Goal: Task Accomplishment & Management: Manage account settings

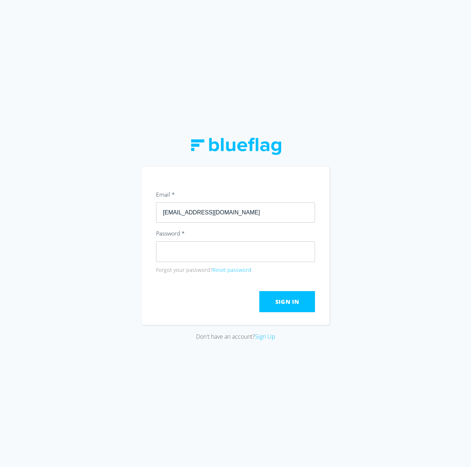
type input "[EMAIL_ADDRESS][DOMAIN_NAME]"
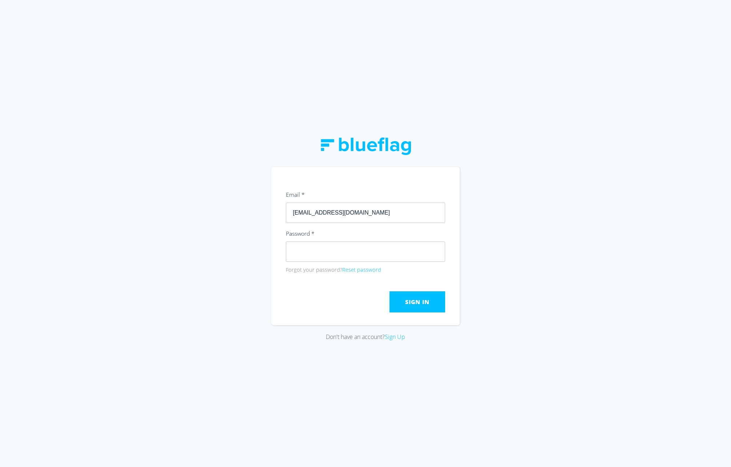
click at [471, 156] on div "Don't have an account? Sign Up" at bounding box center [365, 233] width 731 height 467
drag, startPoint x: 207, startPoint y: 265, endPoint x: 213, endPoint y: 261, distance: 6.8
click at [207, 265] on div "Don't have an account? Sign Up" at bounding box center [365, 233] width 731 height 467
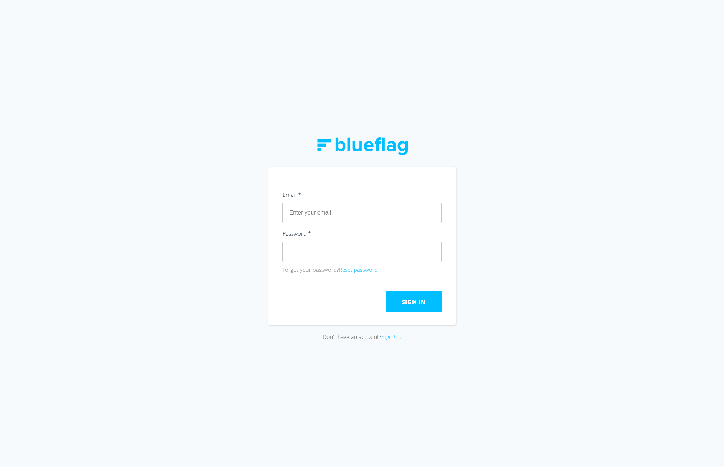
click at [381, 38] on div "Don't have an account? Sign Up" at bounding box center [362, 233] width 724 height 467
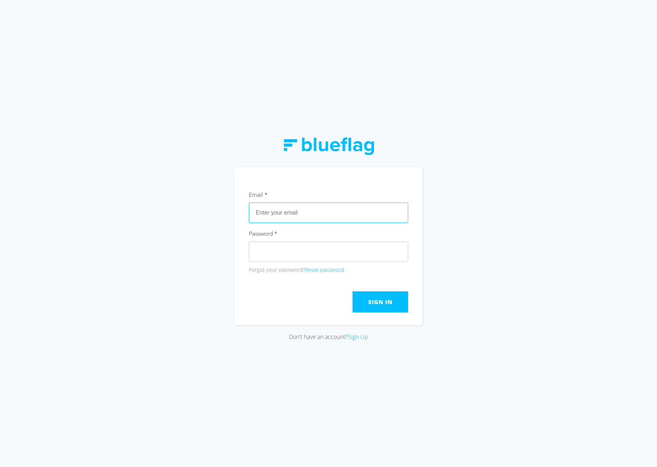
click at [312, 212] on input "text" at bounding box center [328, 213] width 159 height 20
paste input "james.smith@moneyplace.com.au"
type input "james.smith@moneyplace.com.au"
click at [264, 334] on div "Don't have an account? Sign Up" at bounding box center [328, 337] width 188 height 9
click at [0, 467] on com-1password-button at bounding box center [0, 467] width 0 height 0
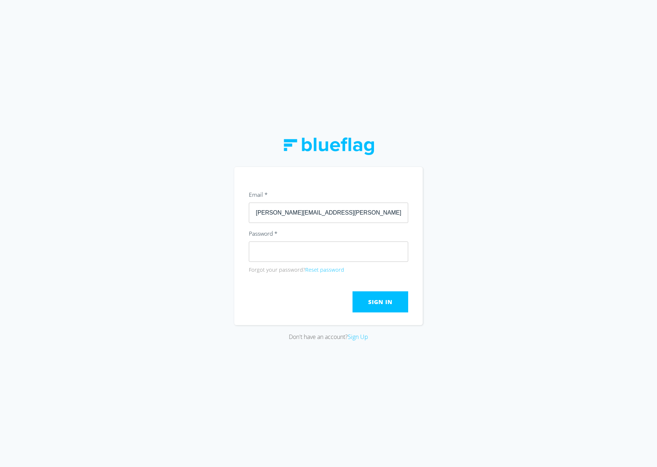
click at [511, 276] on div "Don't have an account? Sign Up" at bounding box center [328, 233] width 657 height 467
click at [138, 256] on div "Don't have an account? Sign Up" at bounding box center [328, 233] width 657 height 467
click at [467, 286] on div "Don't have an account? Sign Up" at bounding box center [328, 233] width 657 height 467
click at [378, 304] on span "Sign In" at bounding box center [380, 302] width 24 height 8
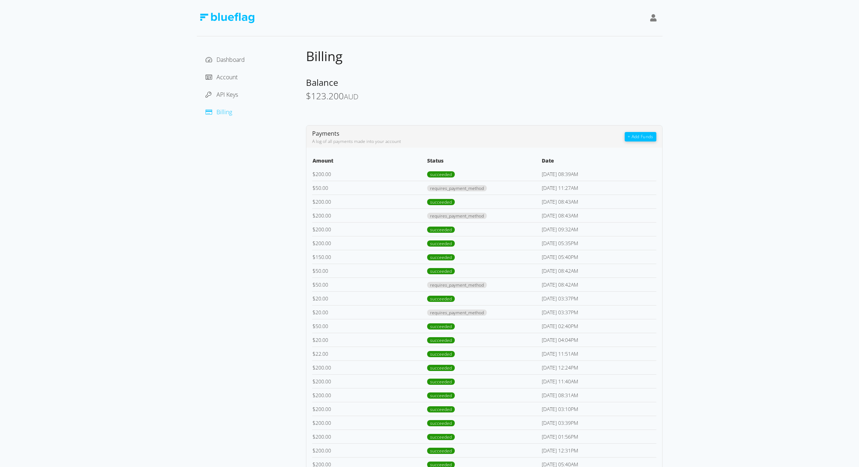
click at [140, 294] on div "Dashboard Account API Keys Billing Billing Balance $ 123.200 AUD Payments A log…" at bounding box center [429, 305] width 859 height 611
click at [217, 111] on span "Billing" at bounding box center [224, 112] width 16 height 8
click at [219, 157] on div "Dashboard Account API Keys Billing" at bounding box center [251, 329] width 109 height 563
click at [200, 268] on div "Dashboard Account API Keys Billing" at bounding box center [251, 329] width 109 height 563
drag, startPoint x: 810, startPoint y: 0, endPoint x: 188, endPoint y: 251, distance: 671.2
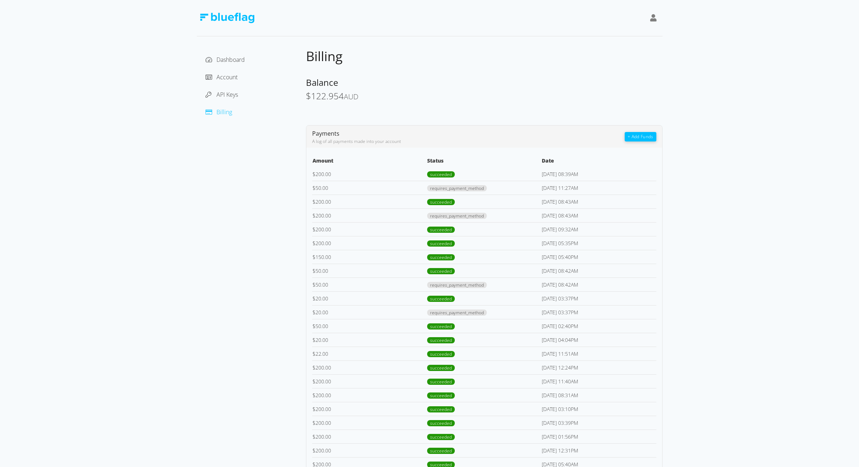
click at [188, 251] on div "Dashboard Account API Keys Billing Billing Balance $ 122.954 AUD Payments A log…" at bounding box center [429, 305] width 859 height 611
drag, startPoint x: 156, startPoint y: 108, endPoint x: 241, endPoint y: 73, distance: 91.5
click at [156, 108] on div "Dashboard Account API Keys Billing Billing Balance $ 122.954 AUD Payments A log…" at bounding box center [429, 305] width 859 height 611
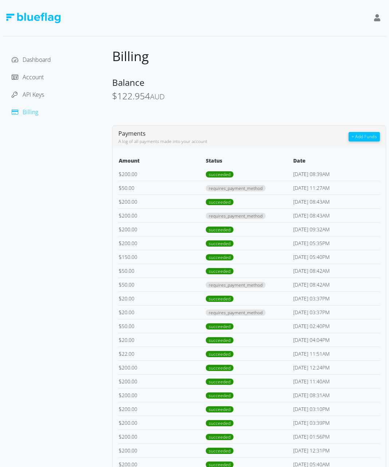
click at [286, 70] on div "Billing Balance $ 122.954 AUD Payments A log of all payments made into your acc…" at bounding box center [249, 329] width 274 height 563
click at [301, 43] on div "Dashboard Account API Keys Billing Billing Balance $ 122.954 AUD Payments A log…" at bounding box center [194, 305] width 383 height 611
click at [300, 88] on div "Balance $ 122.954 AUD" at bounding box center [249, 89] width 274 height 25
